Goal: Task Accomplishment & Management: Use online tool/utility

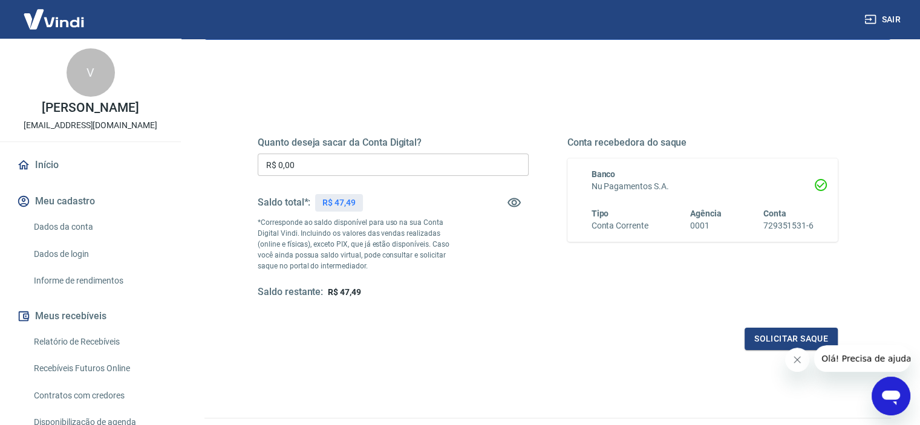
scroll to position [121, 0]
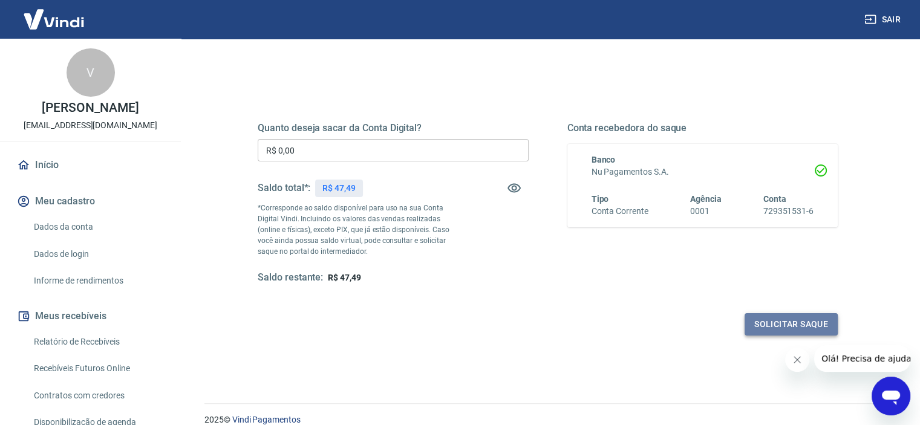
click at [761, 321] on button "Solicitar saque" at bounding box center [791, 324] width 93 height 22
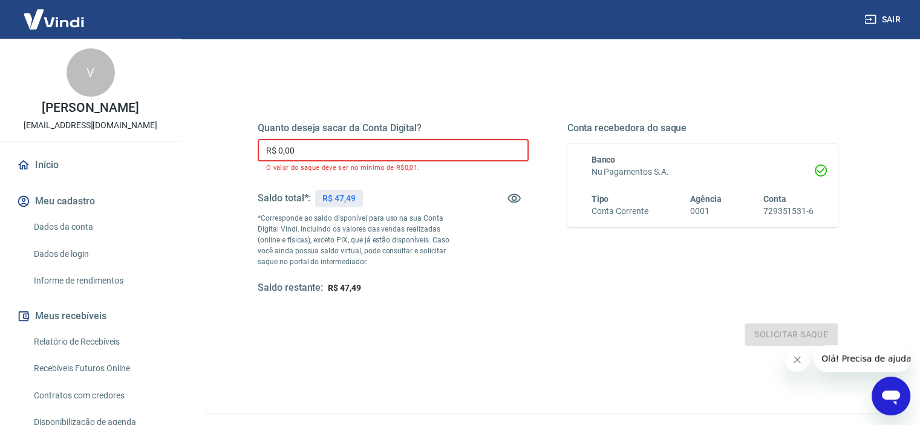
drag, startPoint x: 327, startPoint y: 151, endPoint x: 255, endPoint y: 150, distance: 72.6
click at [255, 150] on div "Quanto deseja sacar da Conta Digital? R$ 0,00 ​ O valor do saque deve ser no mí…" at bounding box center [547, 215] width 609 height 292
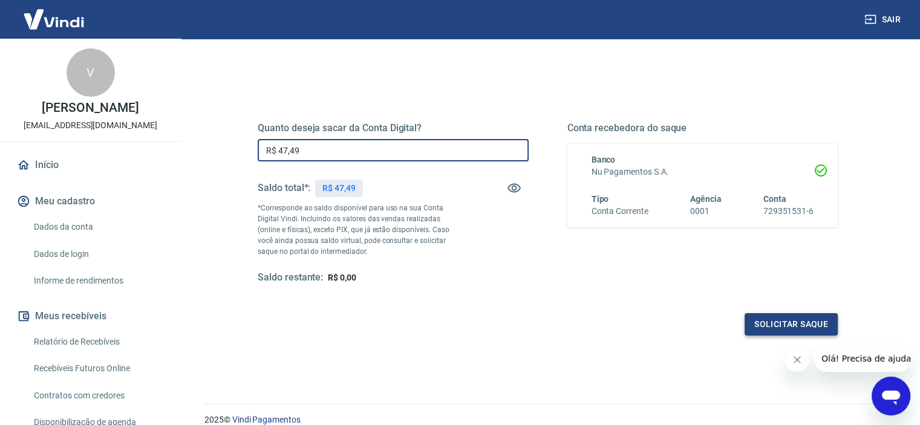
type input "R$ 47,49"
drag, startPoint x: 752, startPoint y: 317, endPoint x: 716, endPoint y: 317, distance: 36.3
click at [716, 317] on div "Solicitar saque" at bounding box center [548, 324] width 580 height 22
